Goal: Task Accomplishment & Management: Complete application form

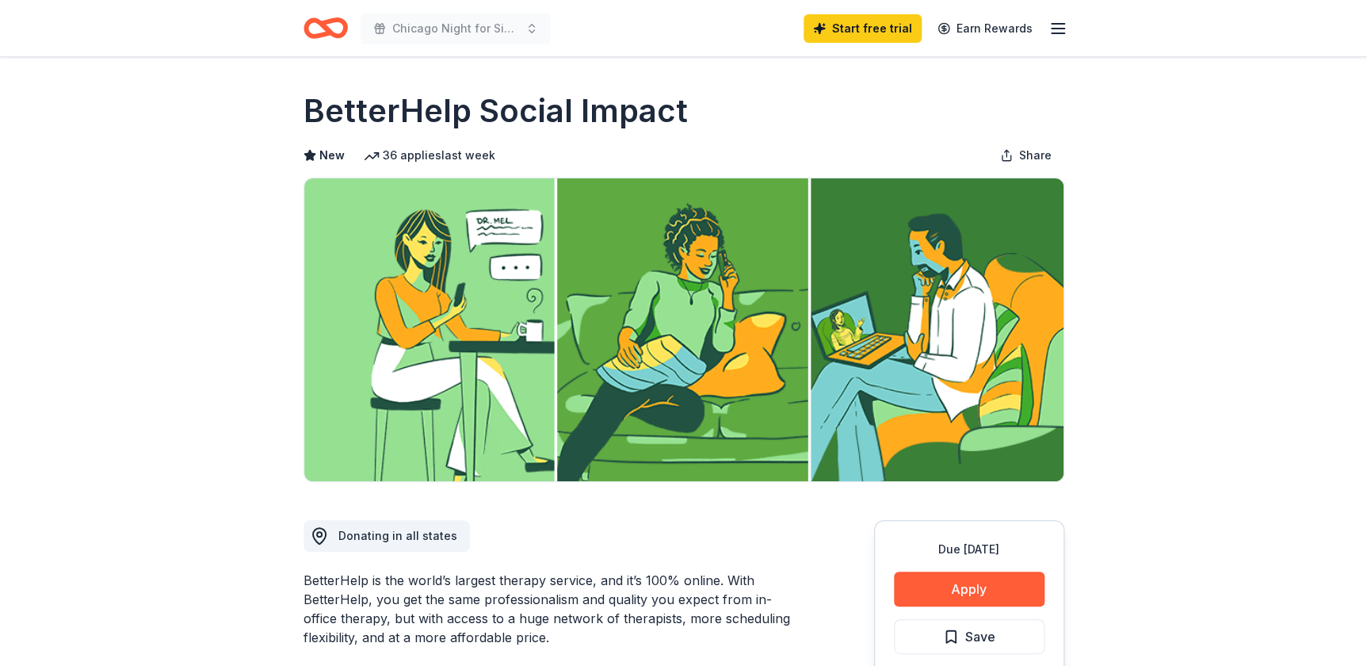
click at [335, 25] on icon "Home" at bounding box center [326, 28] width 44 height 37
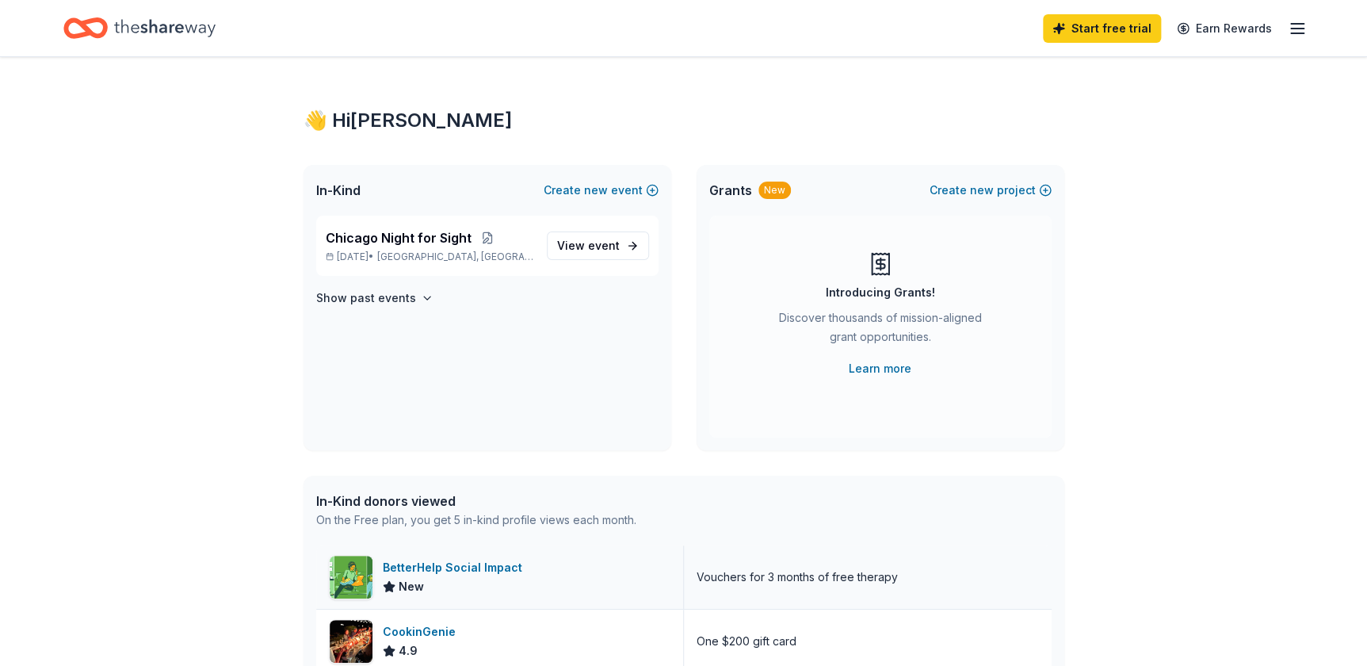
scroll to position [360, 0]
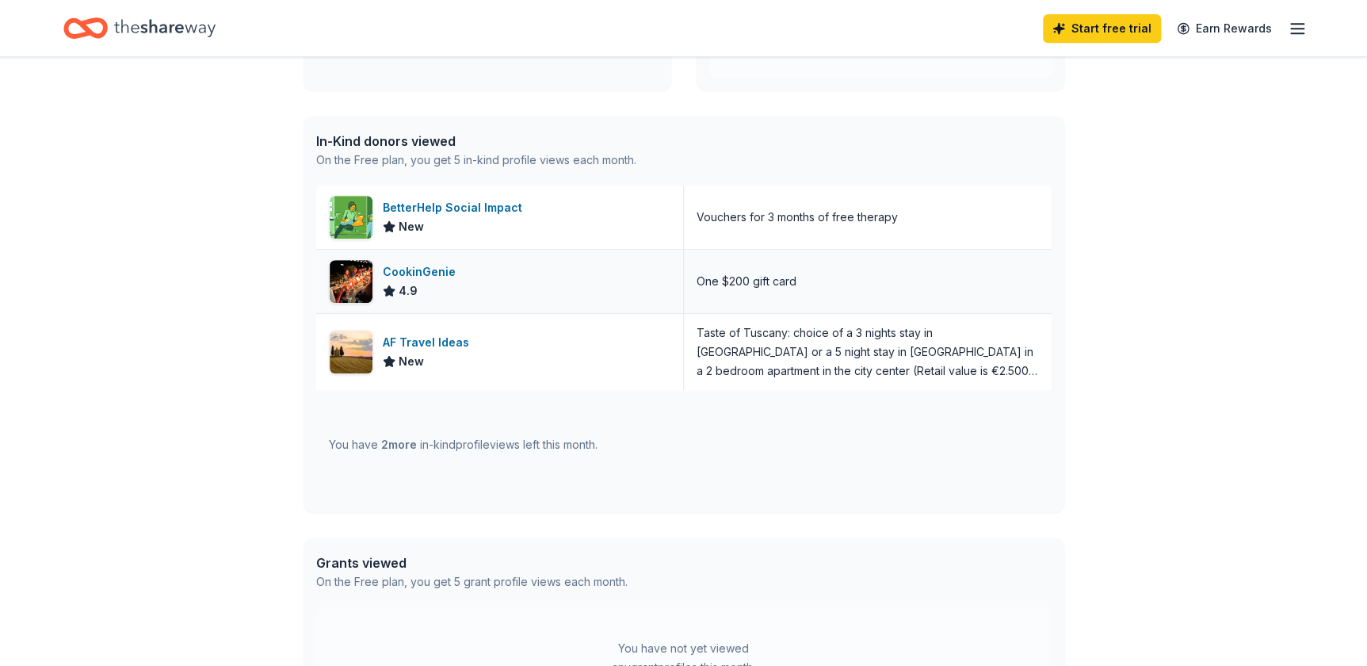
click at [417, 259] on div "CookinGenie 4.9" at bounding box center [500, 281] width 368 height 63
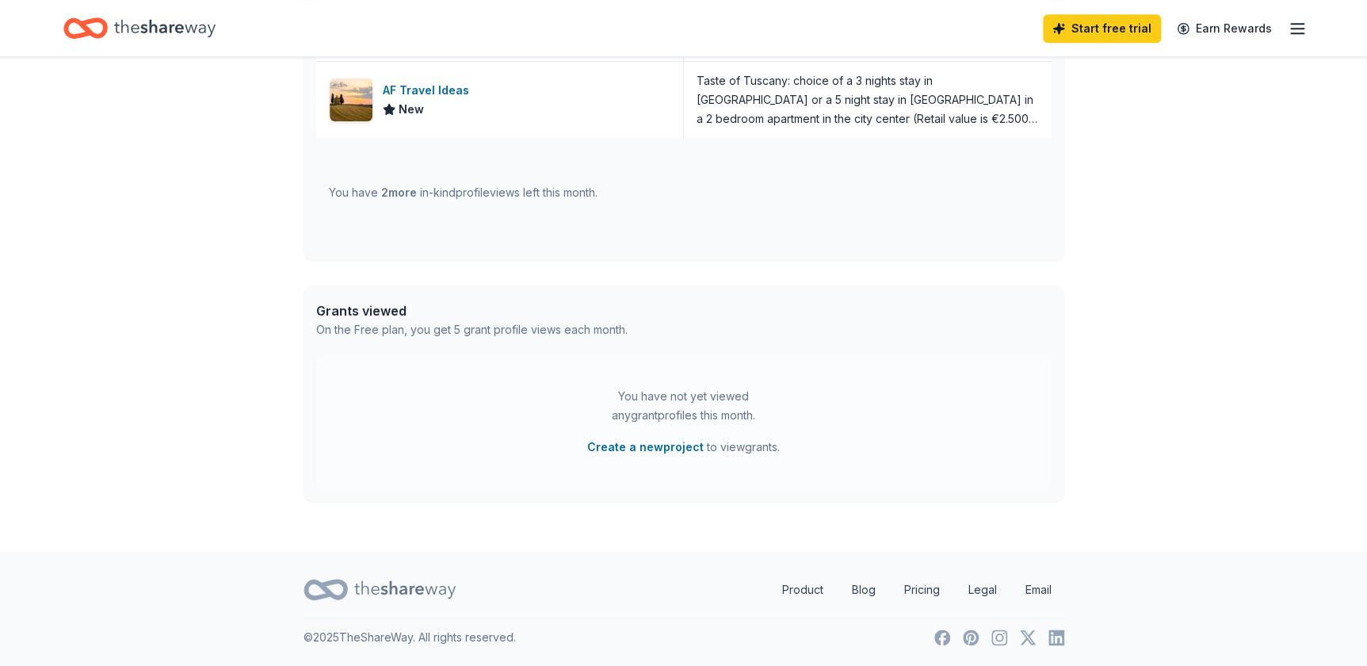
scroll to position [0, 0]
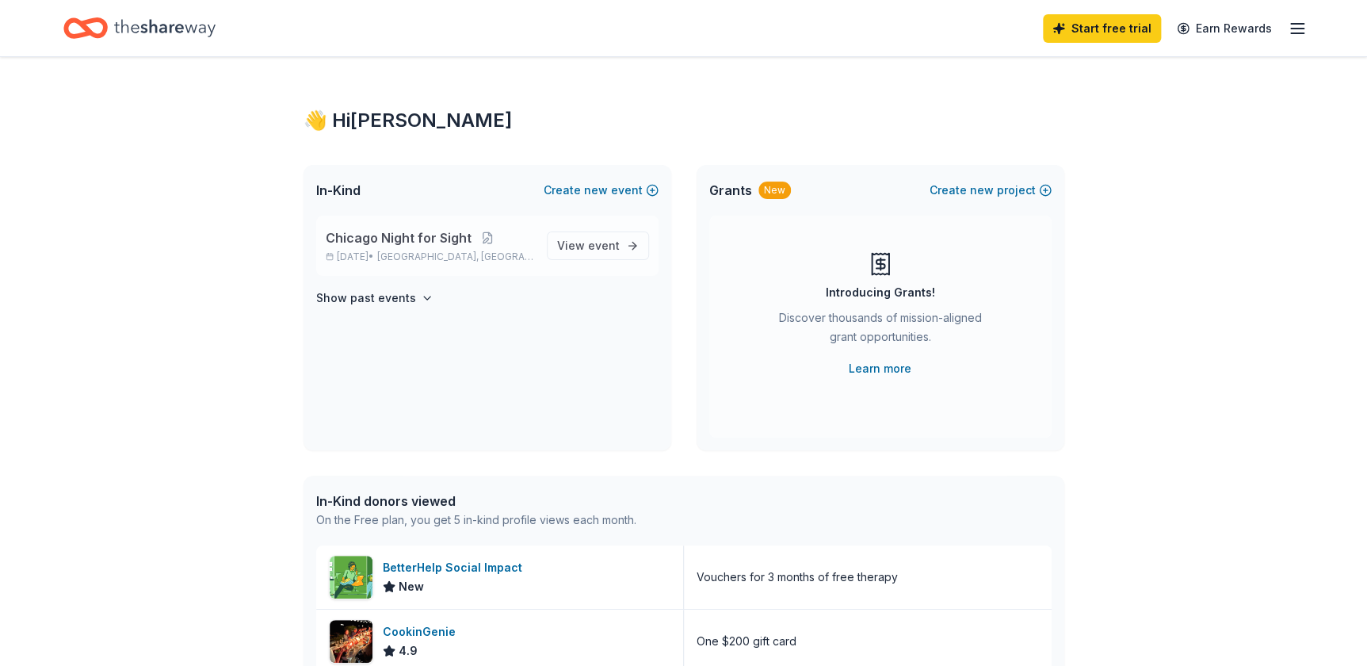
click at [384, 239] on span "Chicago Night for Sight" at bounding box center [399, 237] width 146 height 19
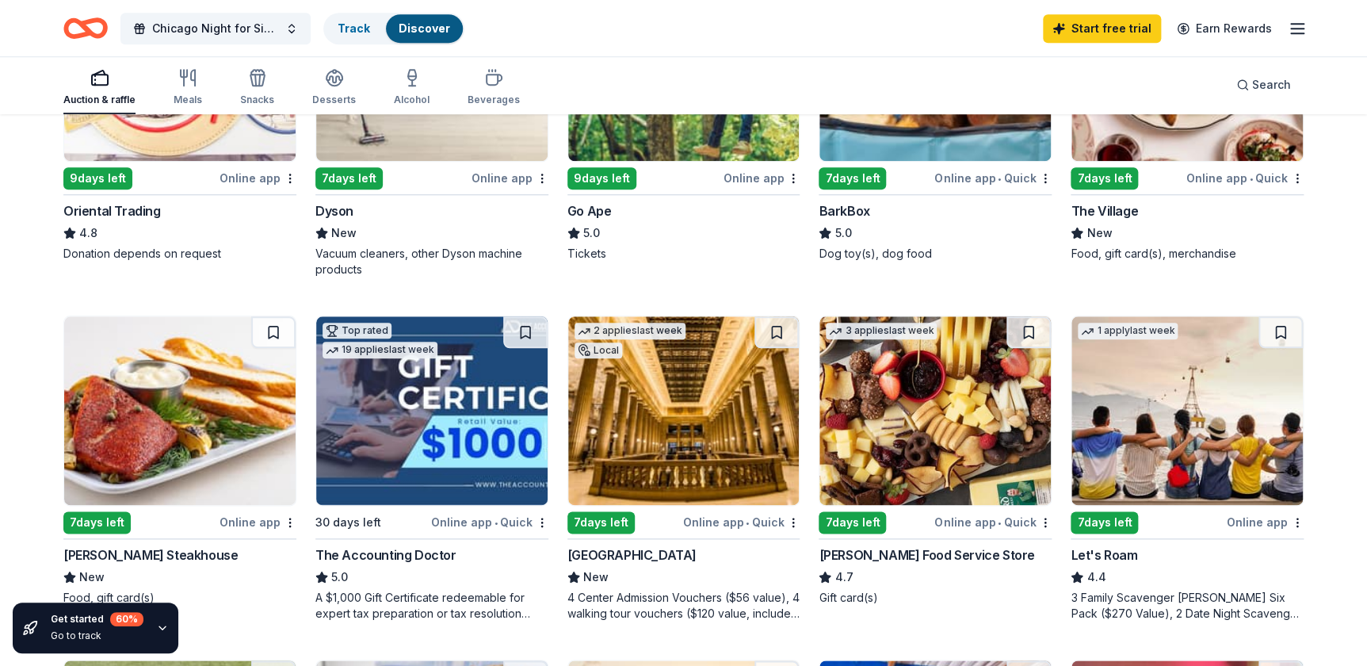
scroll to position [721, 0]
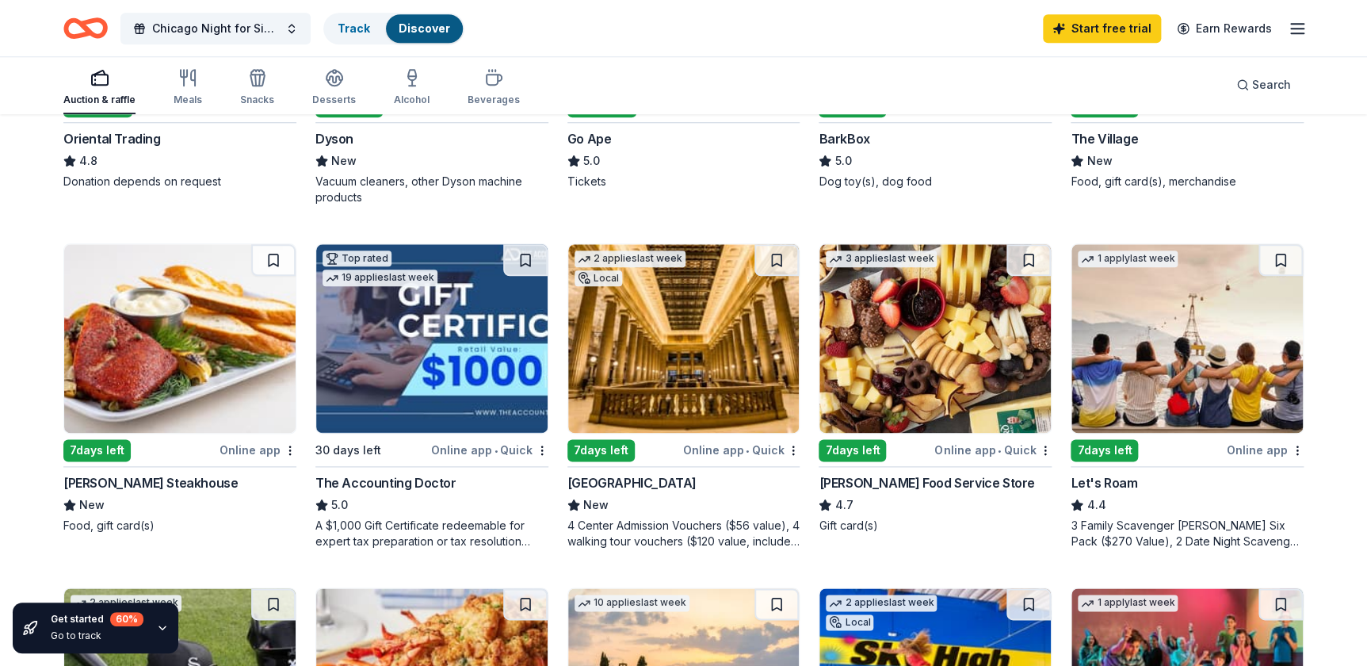
click at [119, 492] on div "Perry's Steakhouse" at bounding box center [150, 482] width 174 height 19
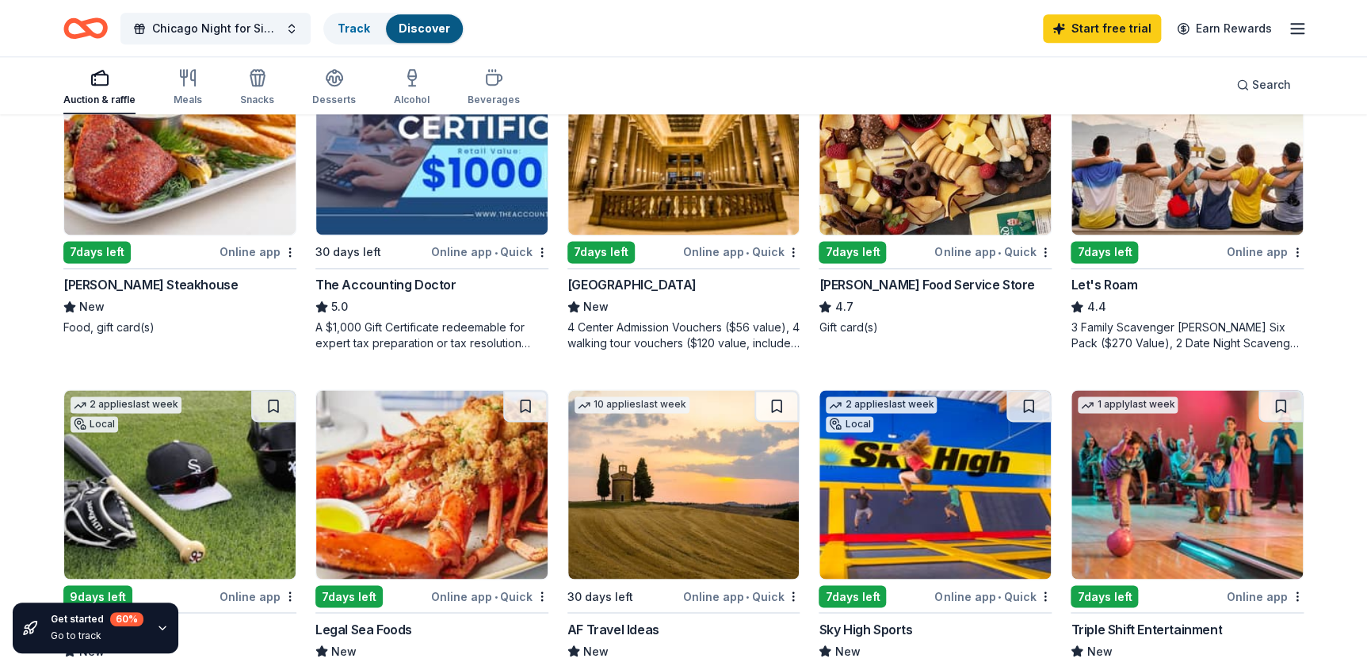
scroll to position [1062, 0]
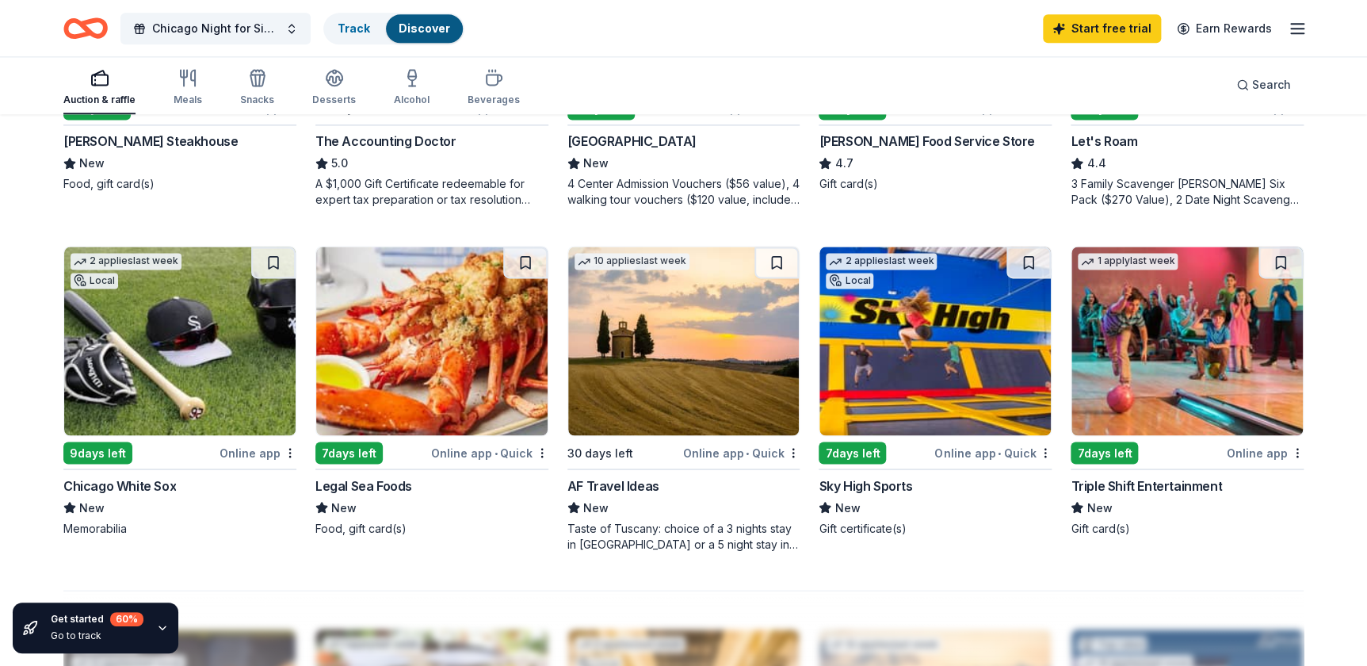
click at [1158, 494] on div "Triple Shift Entertainment" at bounding box center [1146, 485] width 151 height 19
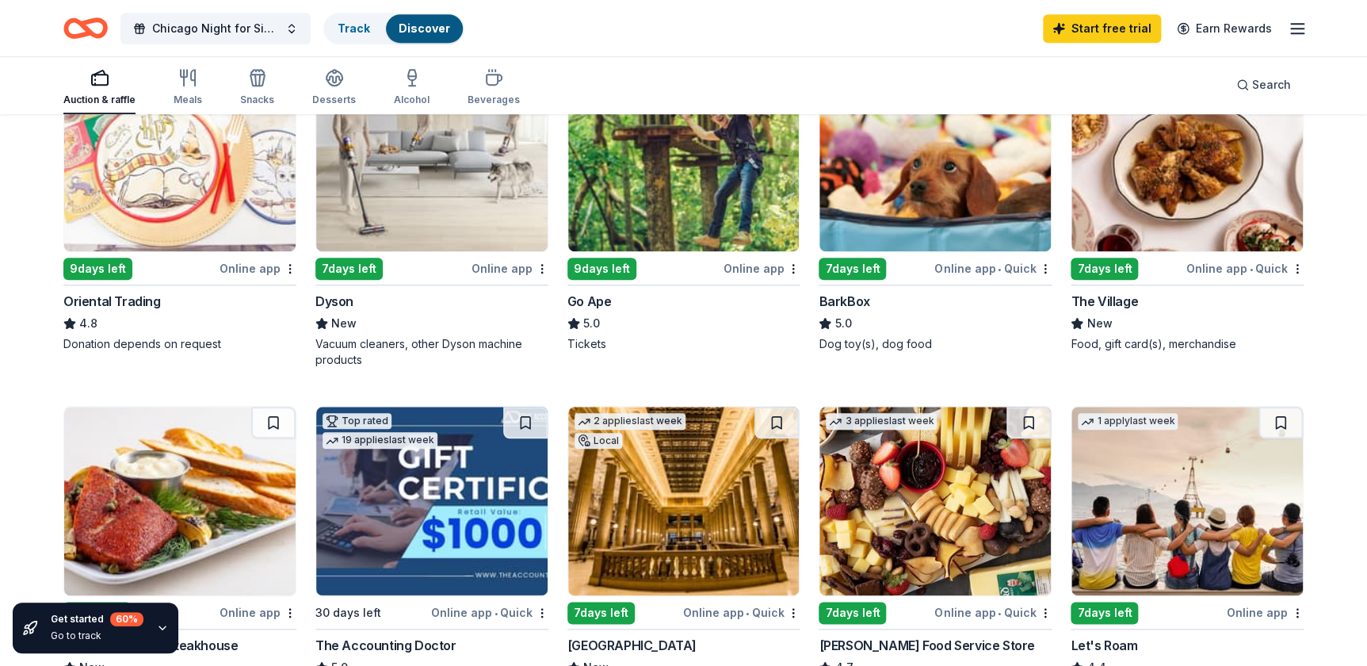
scroll to position [919, 0]
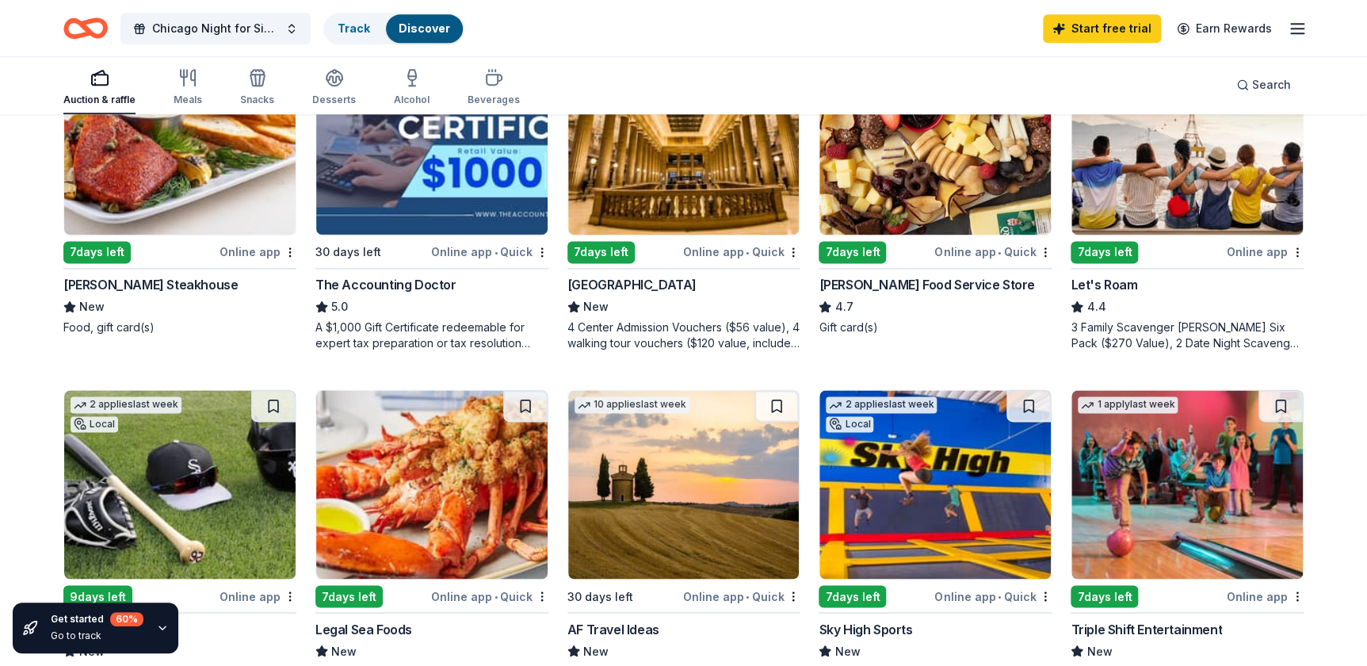
click at [382, 294] on div "The Accounting Doctor" at bounding box center [385, 284] width 141 height 19
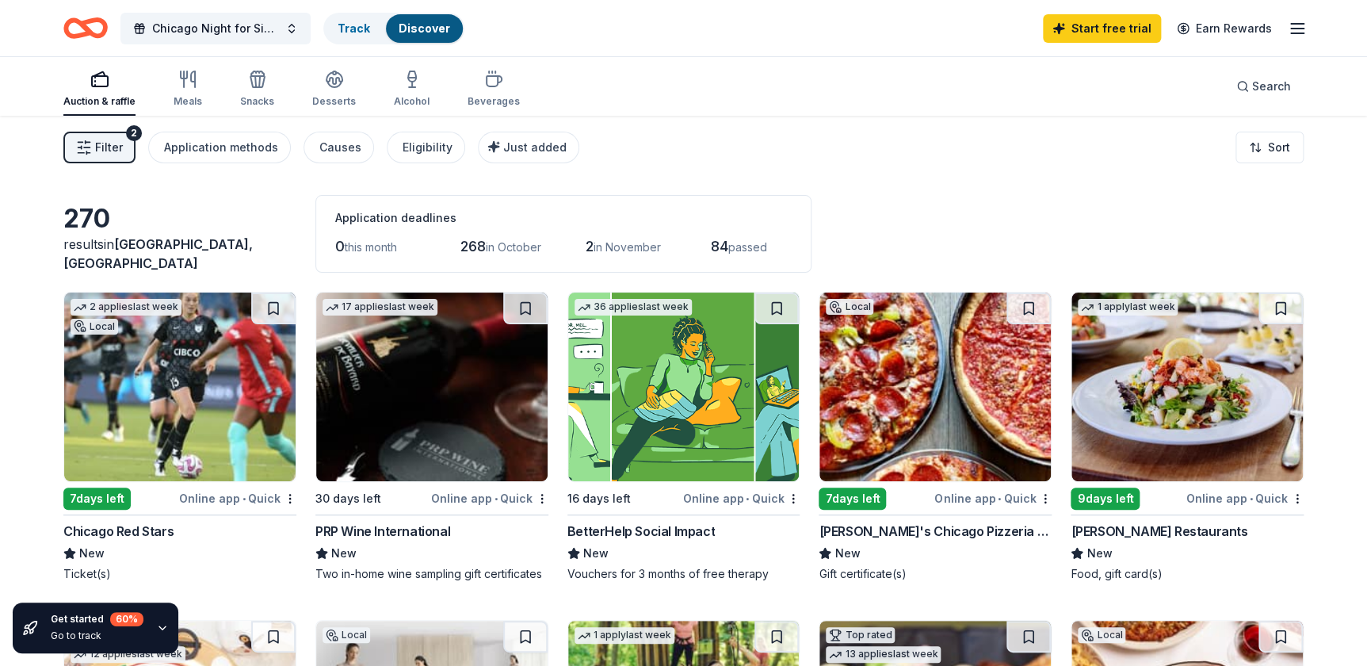
scroll to position [432, 0]
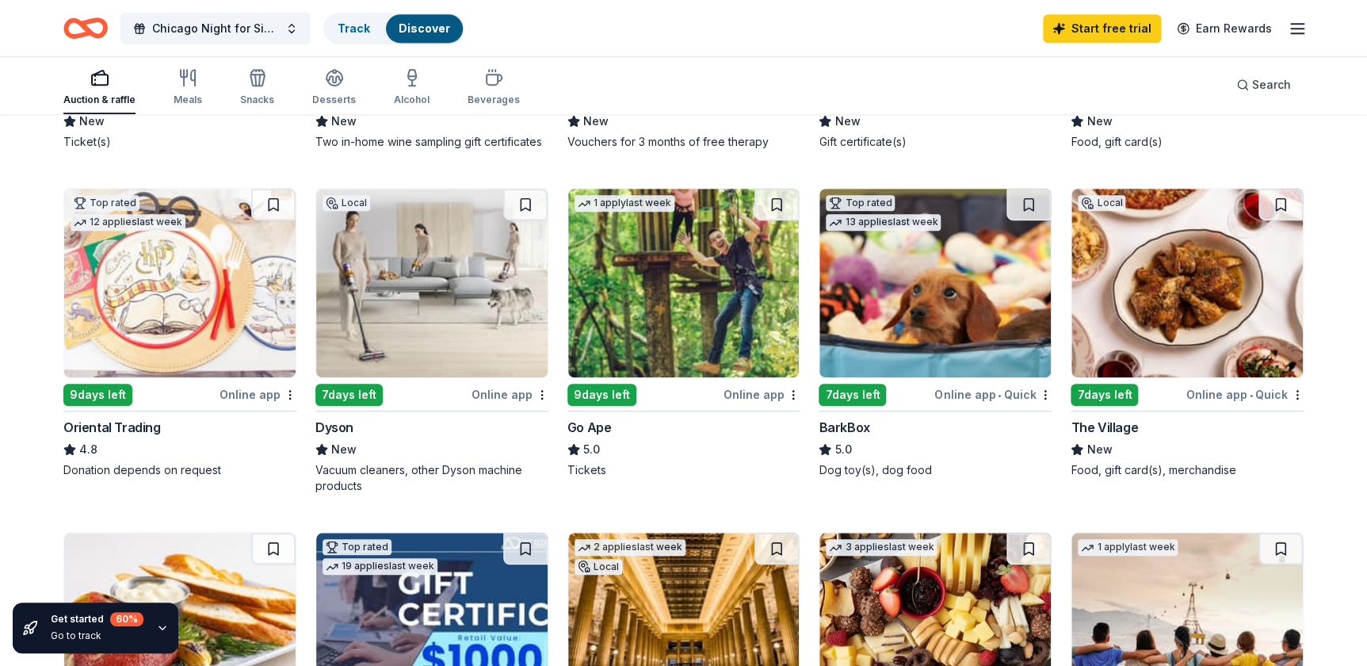
click at [90, 399] on div "9 days left" at bounding box center [97, 395] width 69 height 22
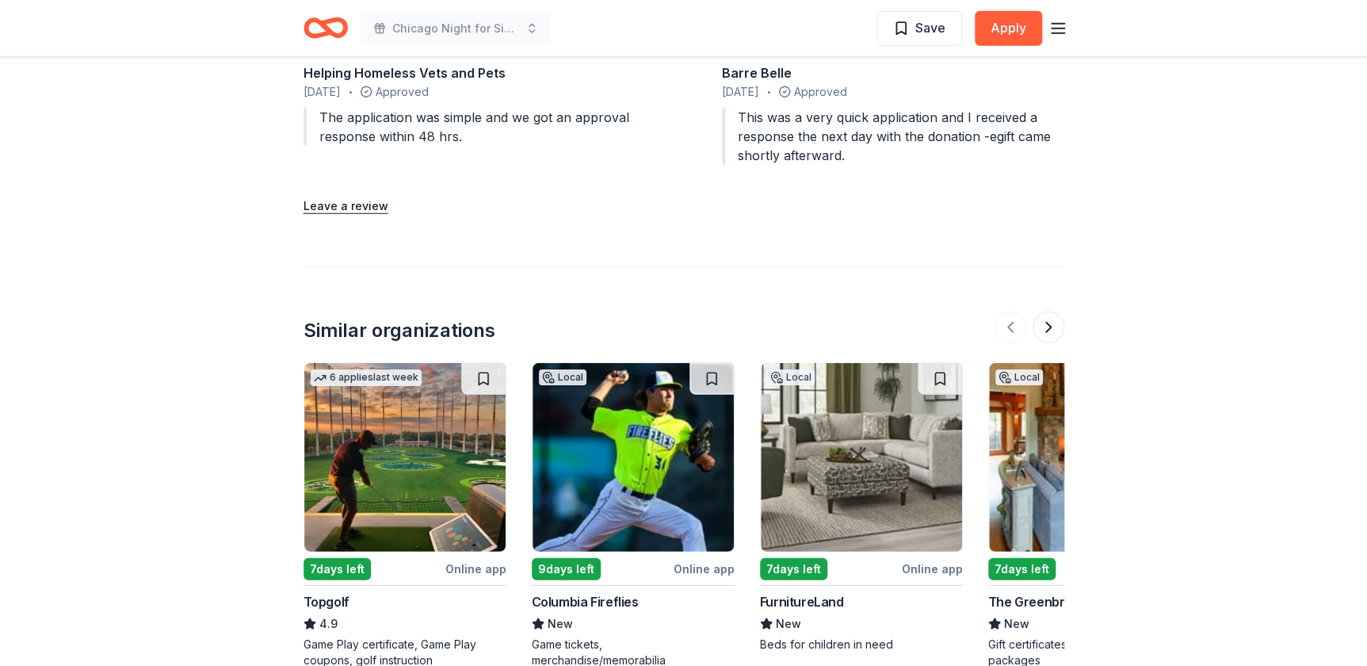
scroll to position [2162, 0]
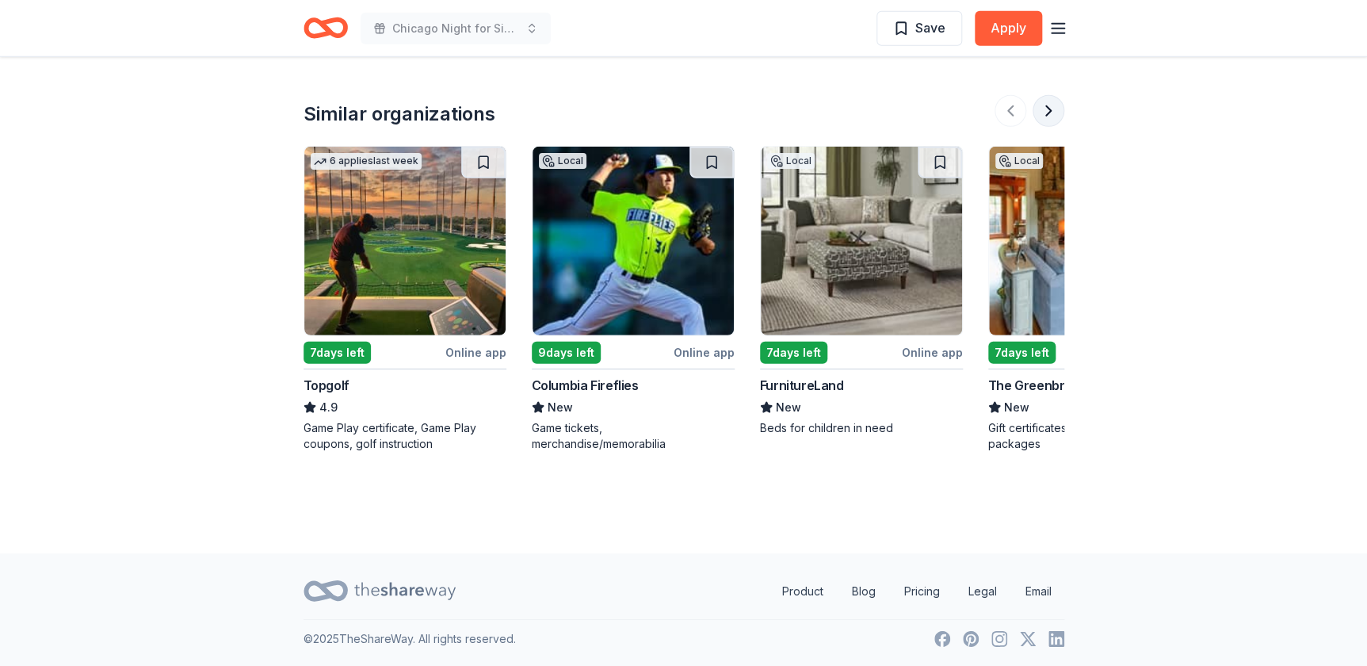
click at [1052, 112] on button at bounding box center [1049, 111] width 32 height 32
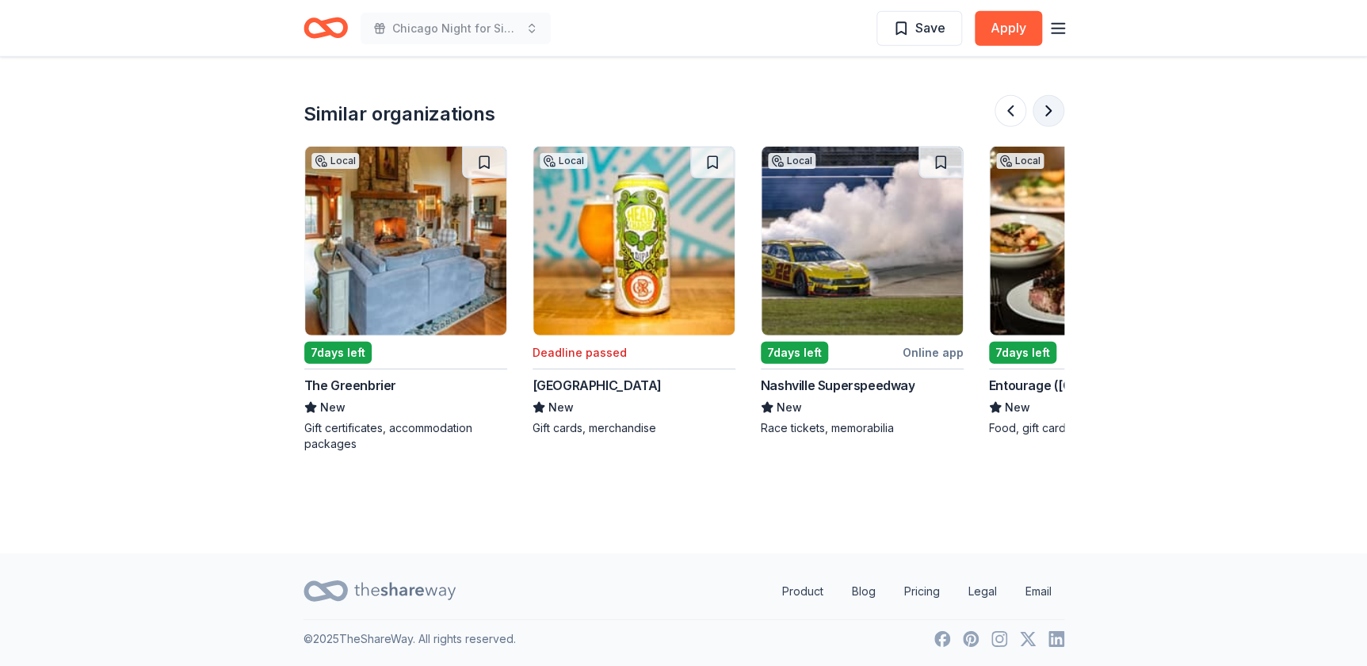
click at [1052, 112] on button at bounding box center [1049, 111] width 32 height 32
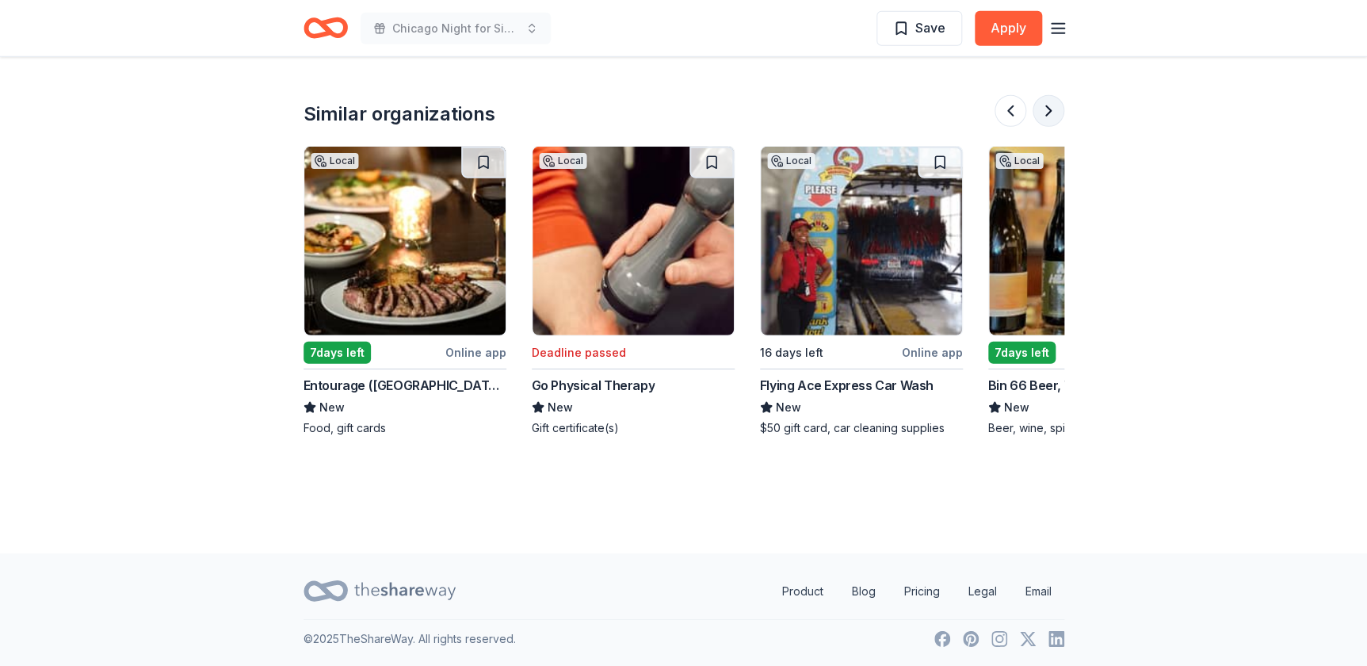
click at [1052, 112] on button at bounding box center [1049, 111] width 32 height 32
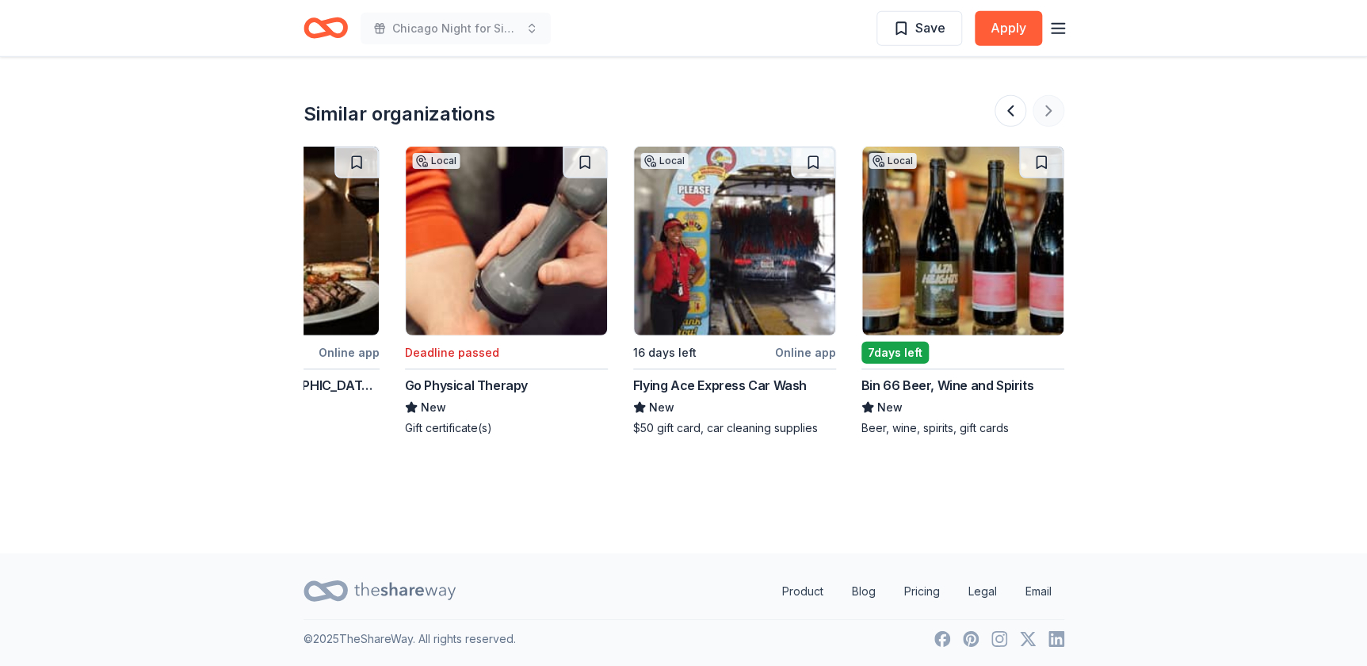
click at [1052, 112] on div at bounding box center [1030, 111] width 70 height 32
click at [1008, 104] on button at bounding box center [1011, 111] width 32 height 32
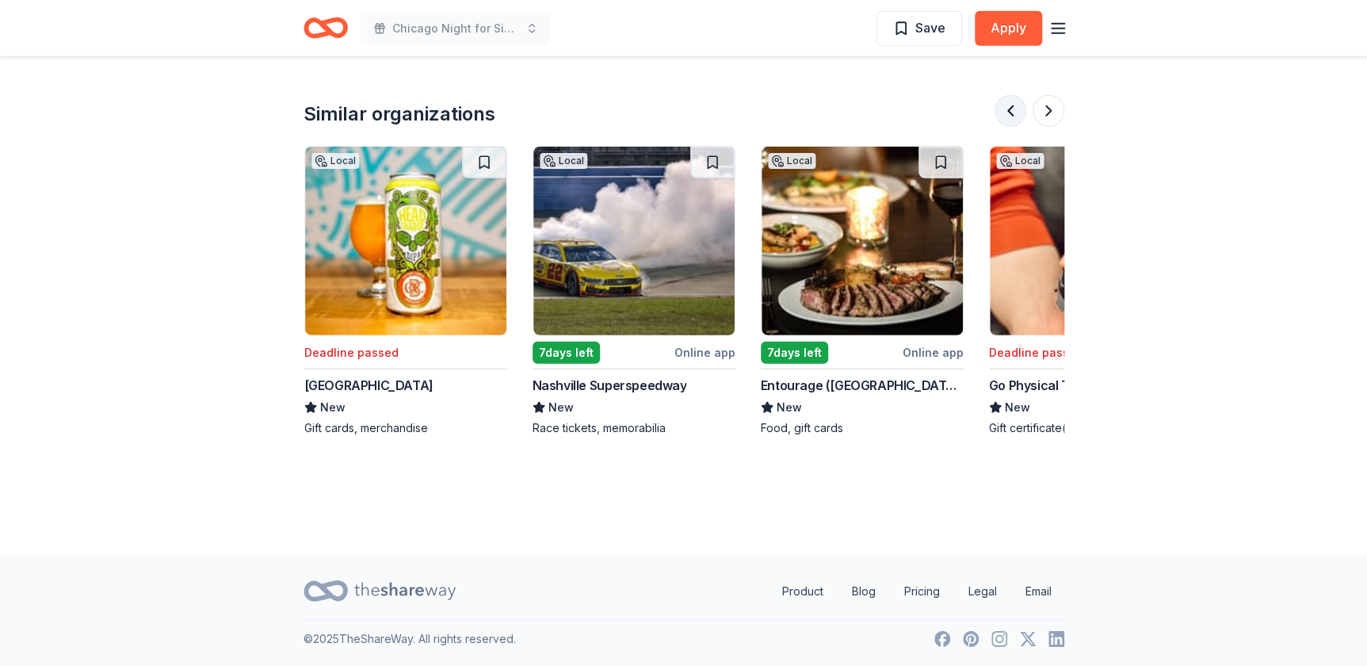
click at [1010, 107] on button at bounding box center [1011, 111] width 32 height 32
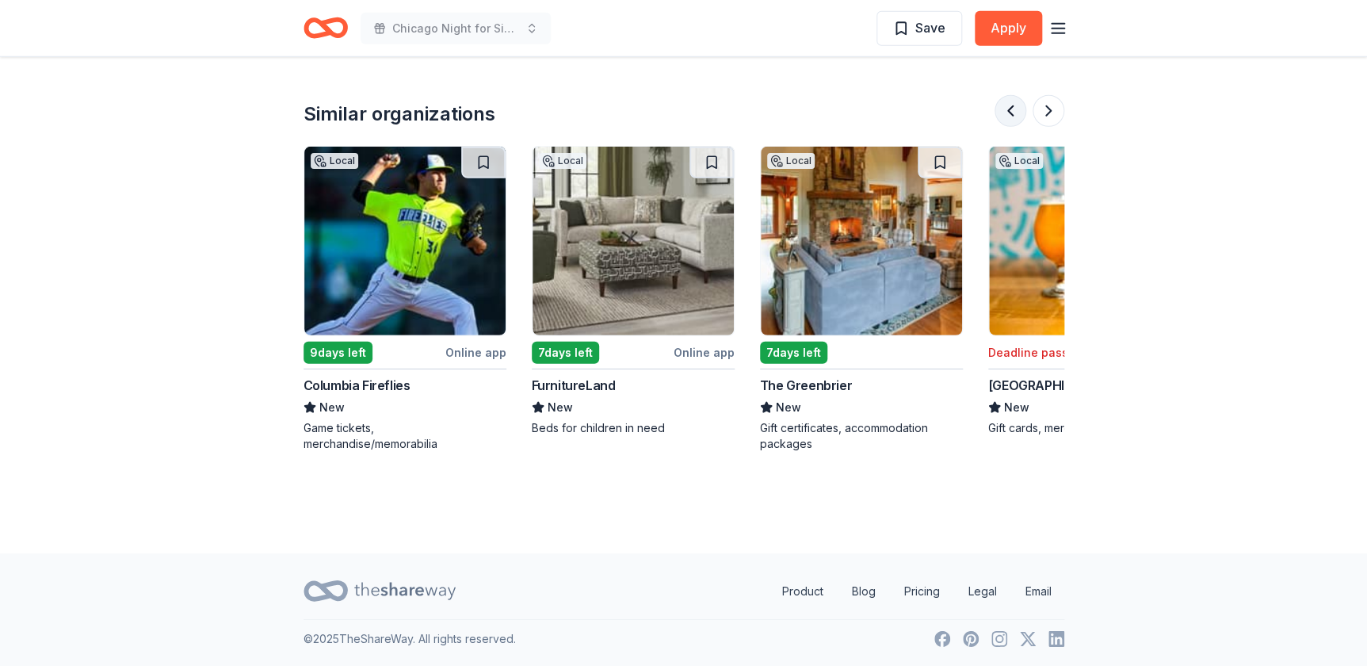
click at [1010, 107] on button at bounding box center [1011, 111] width 32 height 32
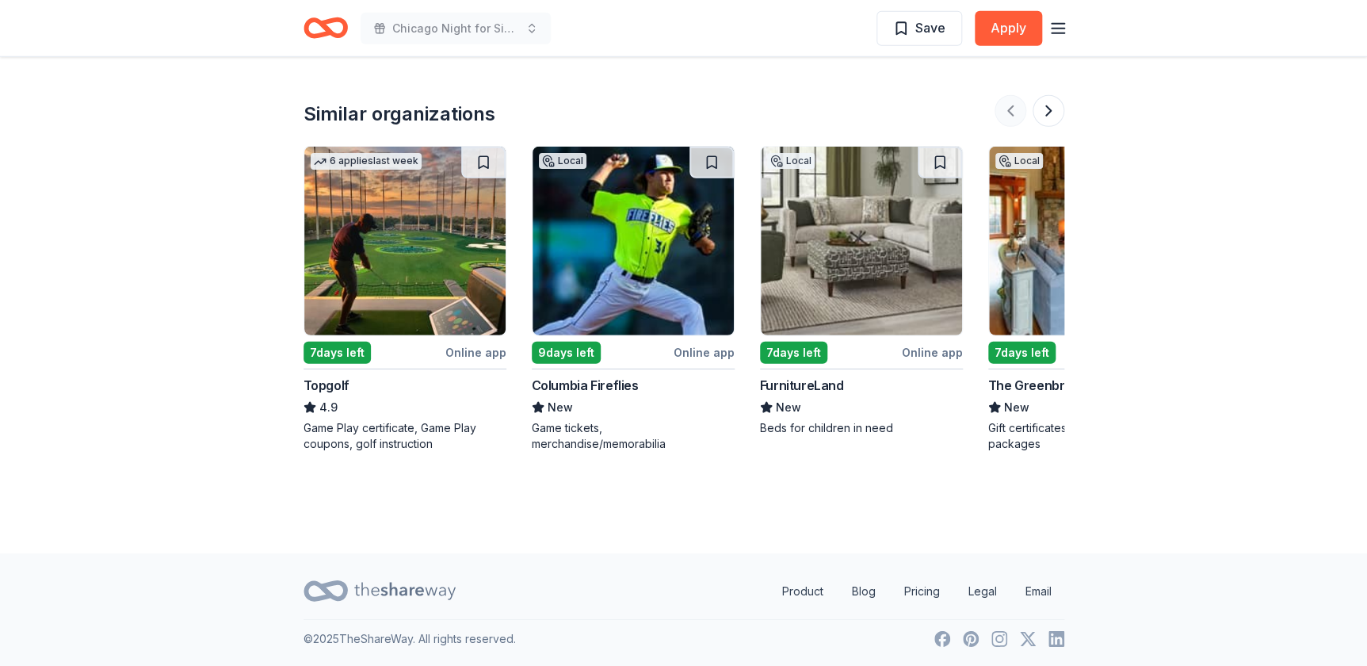
click at [1010, 107] on div at bounding box center [1030, 111] width 70 height 32
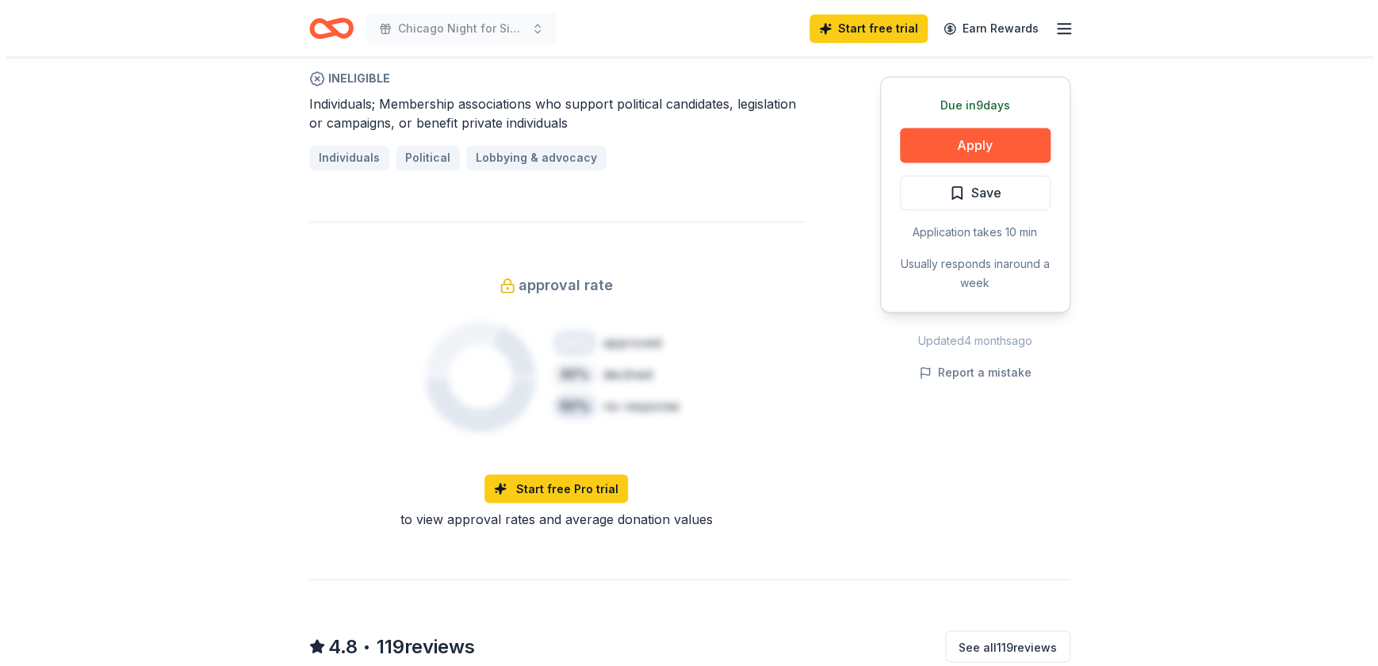
scroll to position [721, 0]
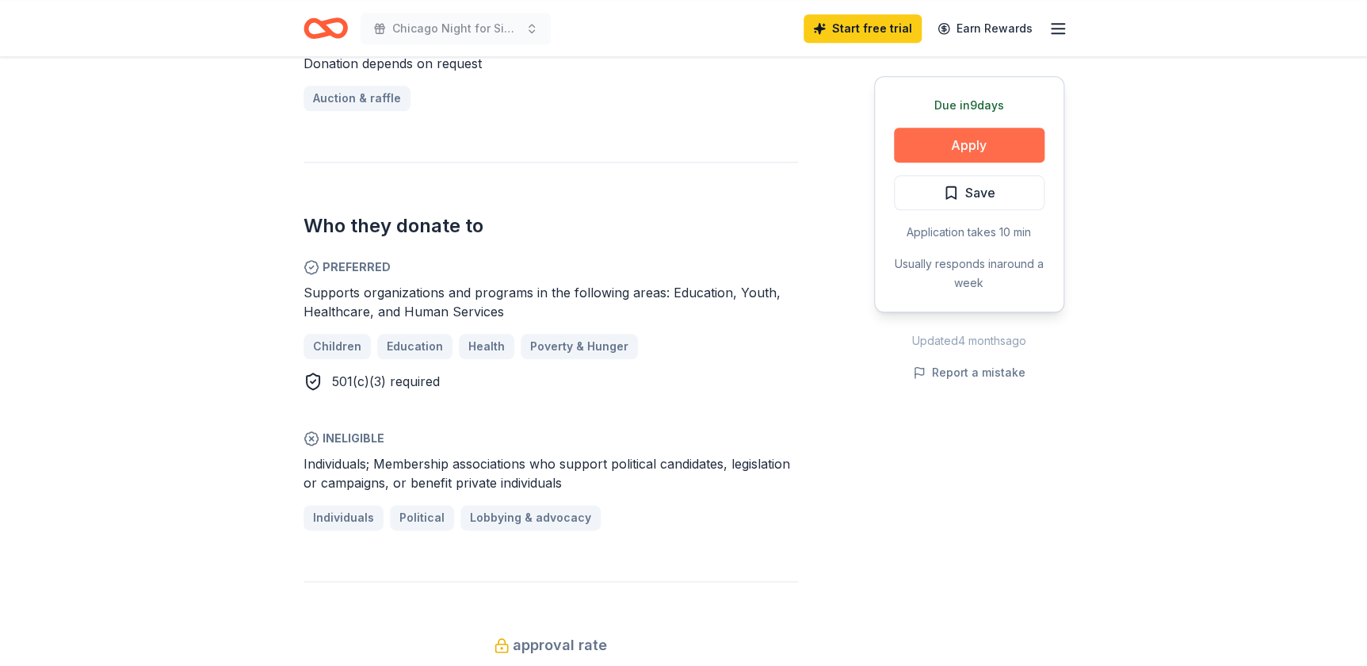
click at [963, 136] on button "Apply" at bounding box center [969, 145] width 151 height 35
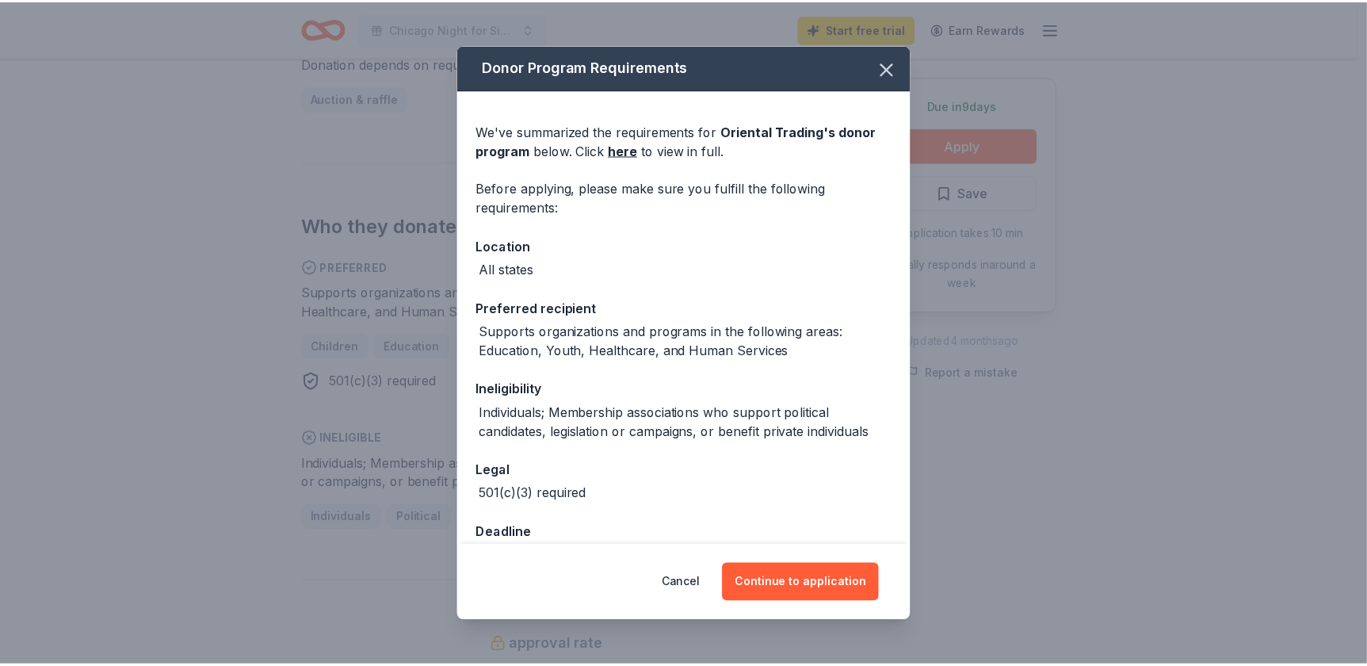
scroll to position [42, 0]
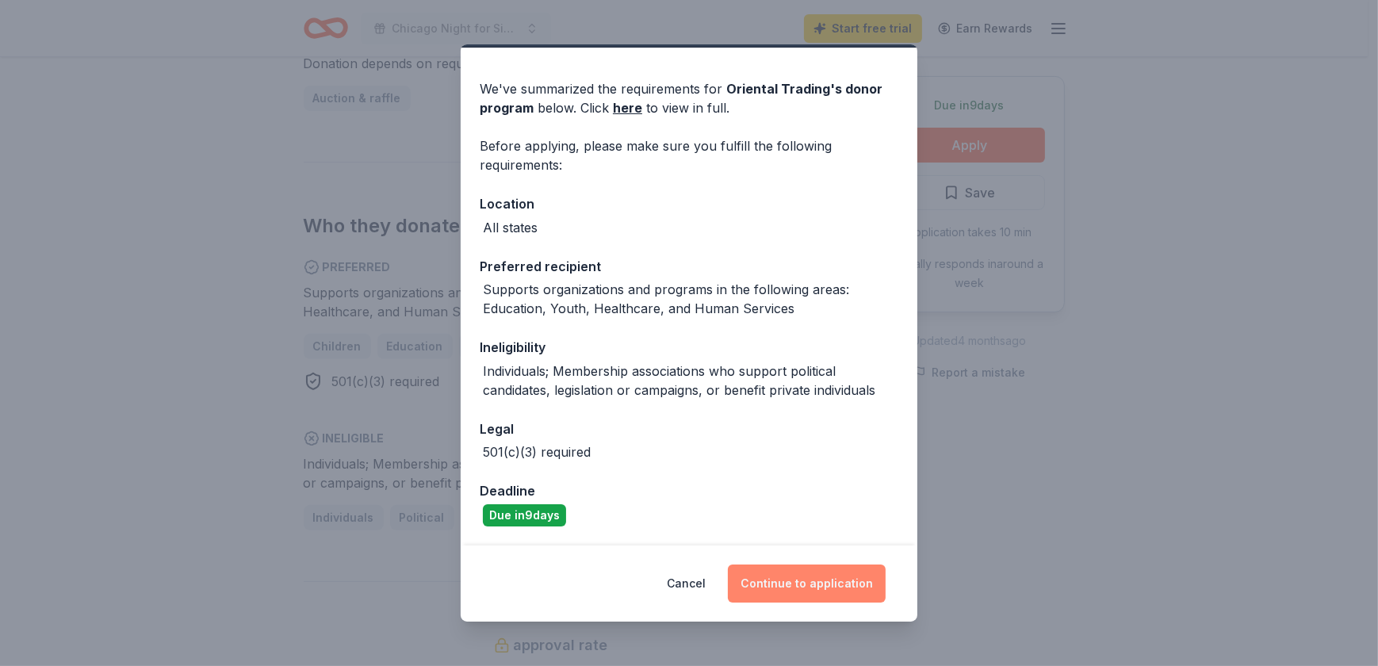
click at [828, 570] on button "Continue to application" at bounding box center [807, 583] width 158 height 38
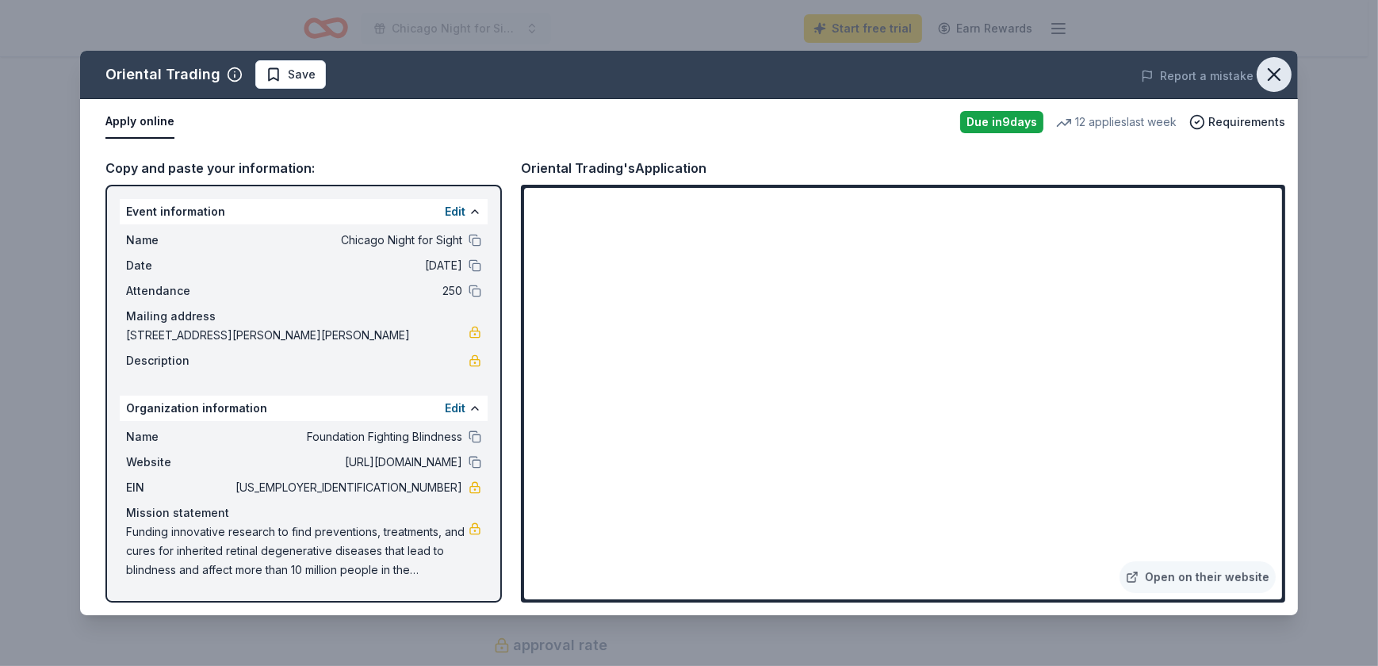
click at [1282, 70] on icon "button" at bounding box center [1274, 74] width 22 height 22
